Goal: Transaction & Acquisition: Purchase product/service

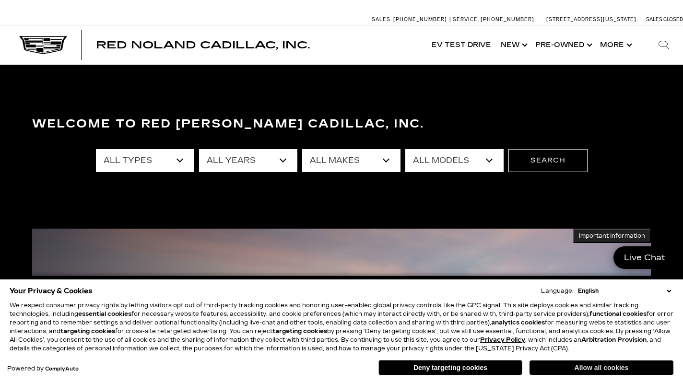
click at [558, 368] on button "Allow all cookies" at bounding box center [601, 367] width 144 height 14
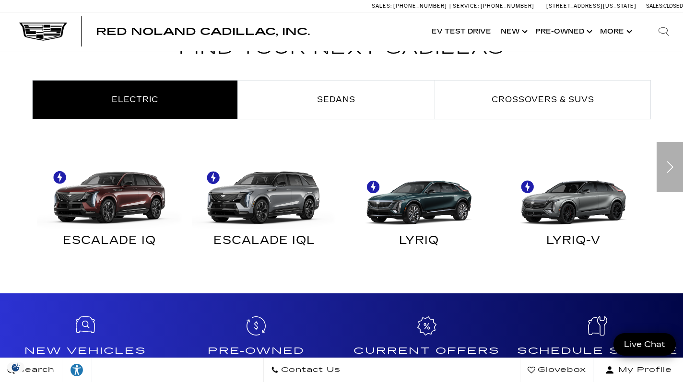
scroll to position [554, 0]
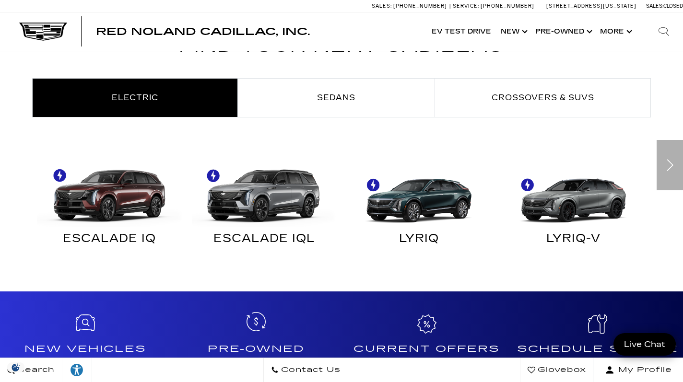
click at [256, 334] on div "Pre-Owned" at bounding box center [256, 339] width 171 height 96
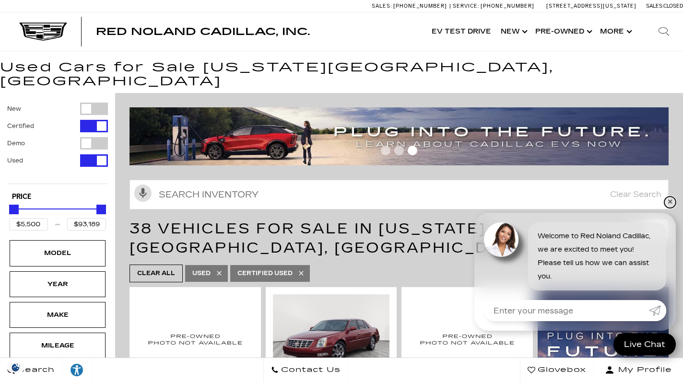
click at [670, 205] on link "✕" at bounding box center [670, 203] width 12 height 12
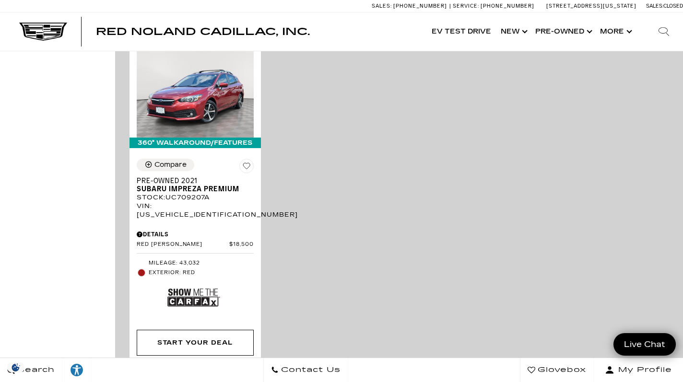
scroll to position [2198, 0]
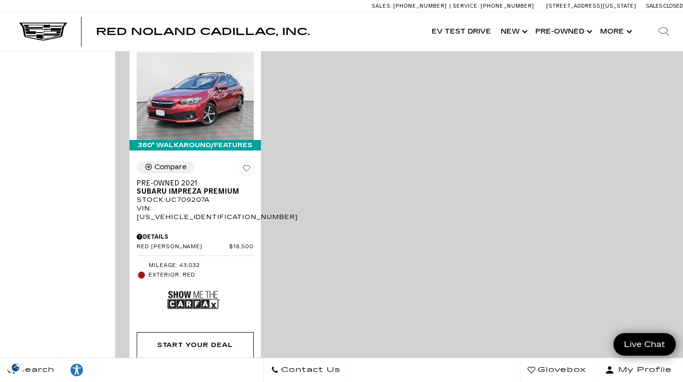
click at [655, 381] on link "Next - Page" at bounding box center [659, 389] width 21 height 17
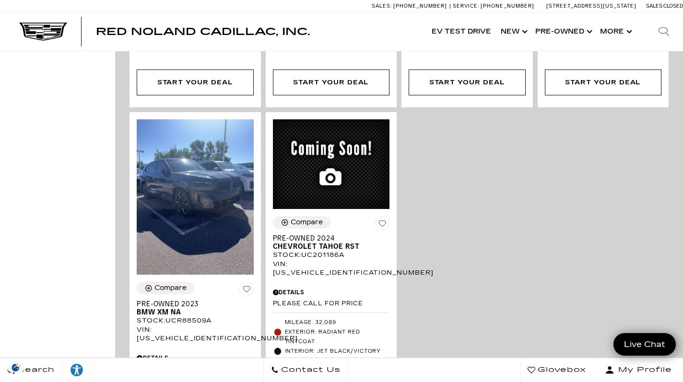
scroll to position [1594, 0]
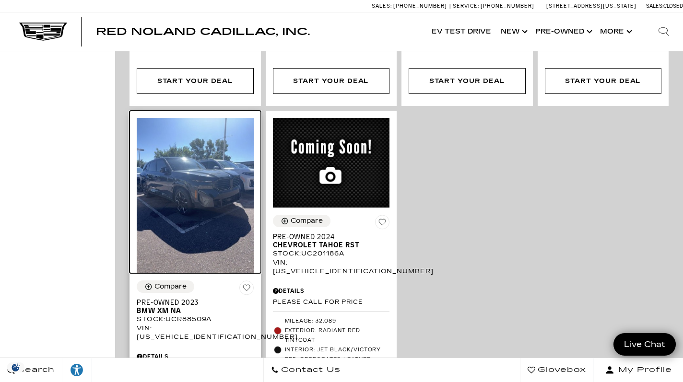
click at [186, 123] on img at bounding box center [195, 196] width 117 height 156
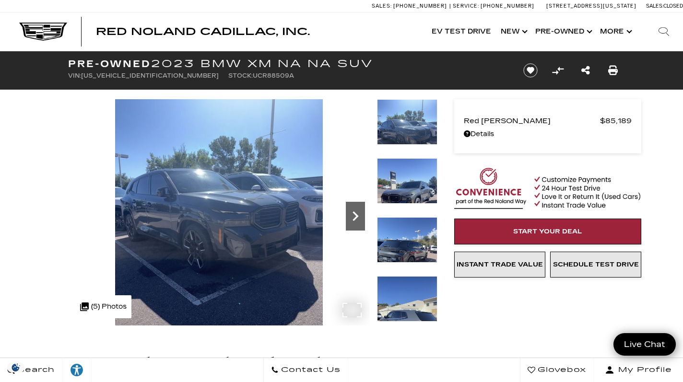
click at [353, 224] on icon "Next" at bounding box center [355, 216] width 19 height 19
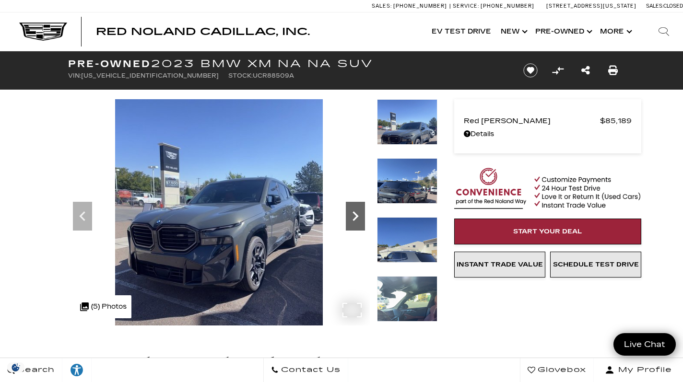
click at [353, 224] on icon "Next" at bounding box center [355, 216] width 19 height 19
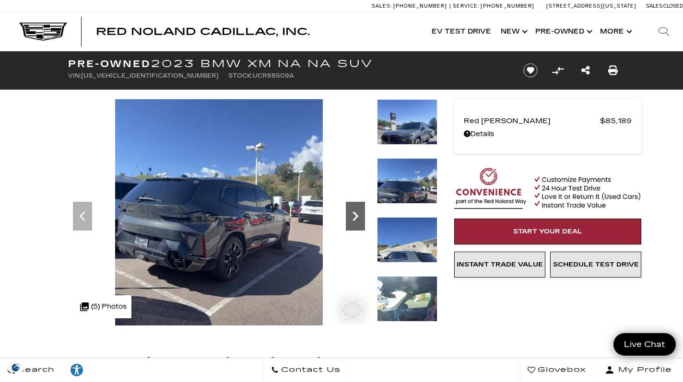
click at [353, 224] on icon "Next" at bounding box center [355, 216] width 19 height 19
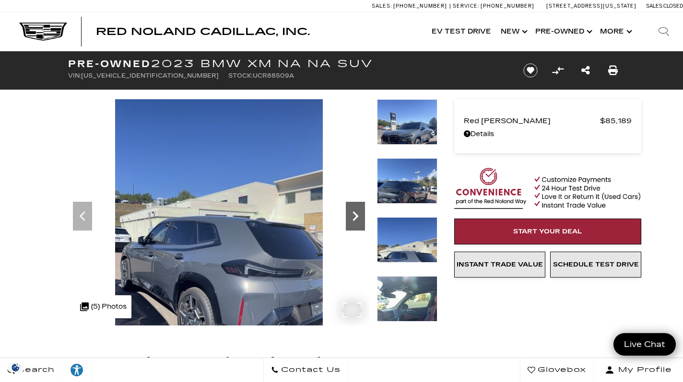
click at [353, 224] on icon "Next" at bounding box center [355, 216] width 19 height 19
